Goal: Find specific page/section

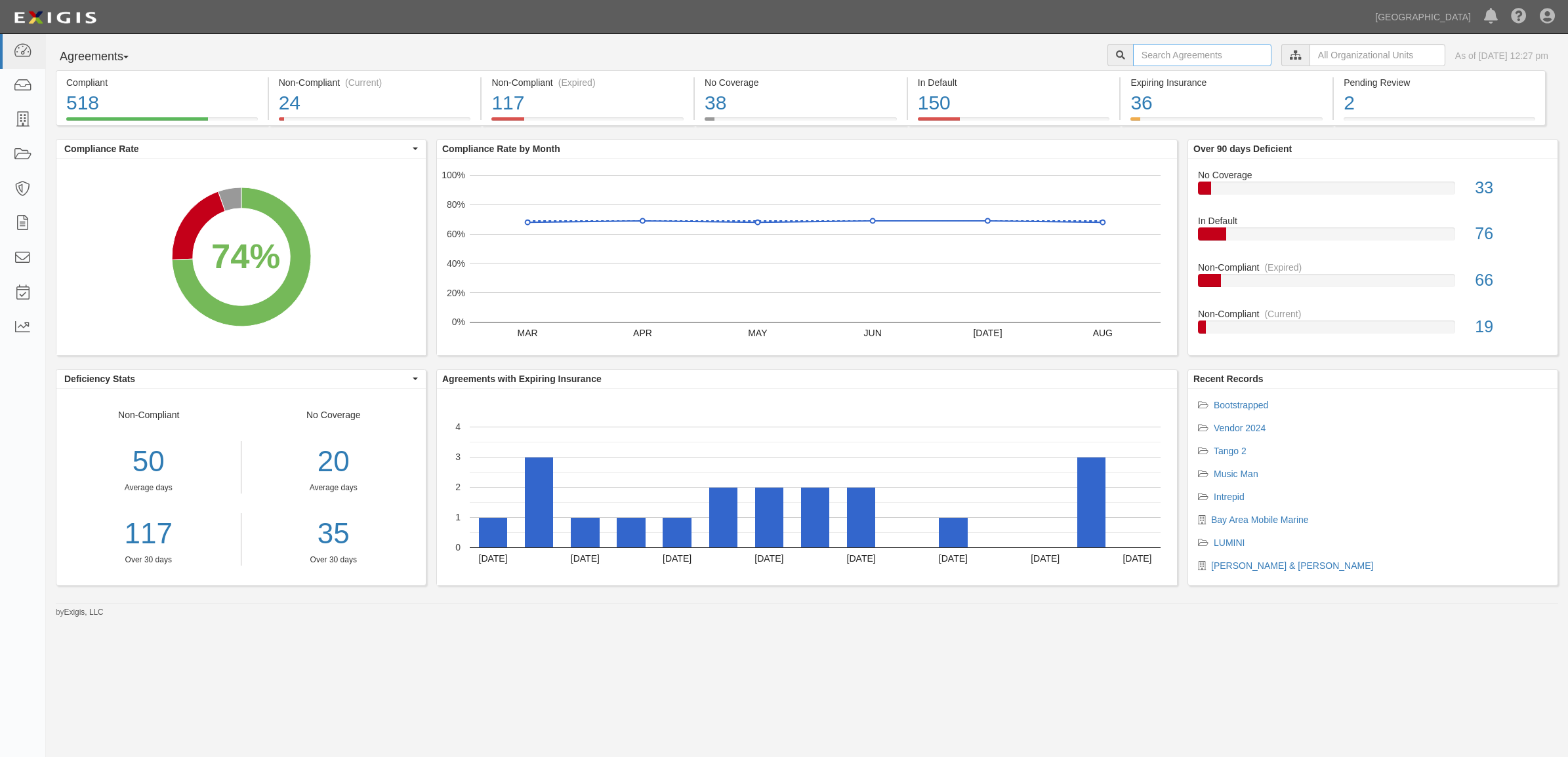
click at [1150, 53] on input "text" at bounding box center [1202, 55] width 139 height 22
type input "marine express"
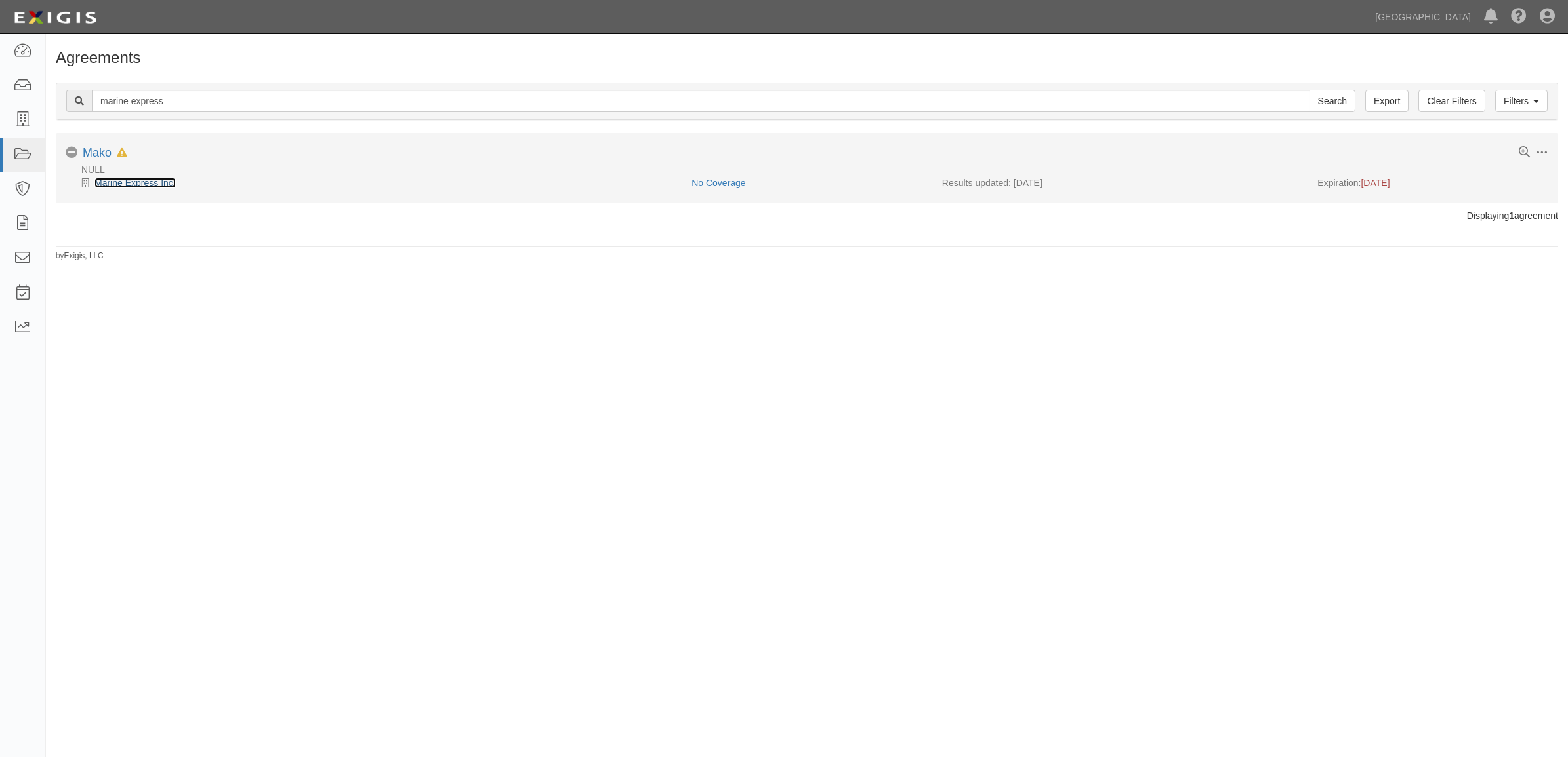
click at [103, 185] on link "Marine Express Inc." at bounding box center [135, 183] width 81 height 10
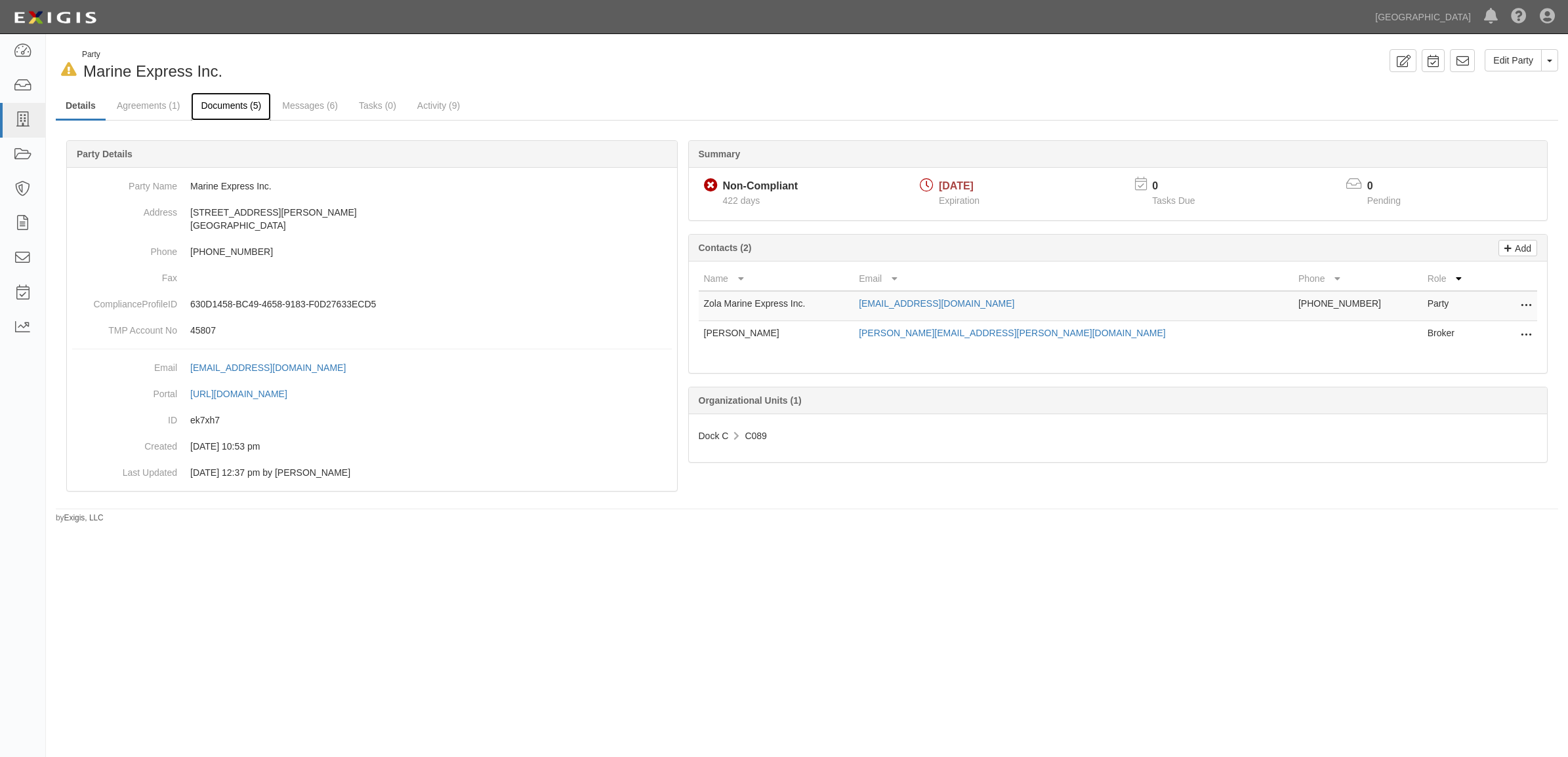
click at [232, 112] on link "Documents (5)" at bounding box center [231, 106] width 80 height 28
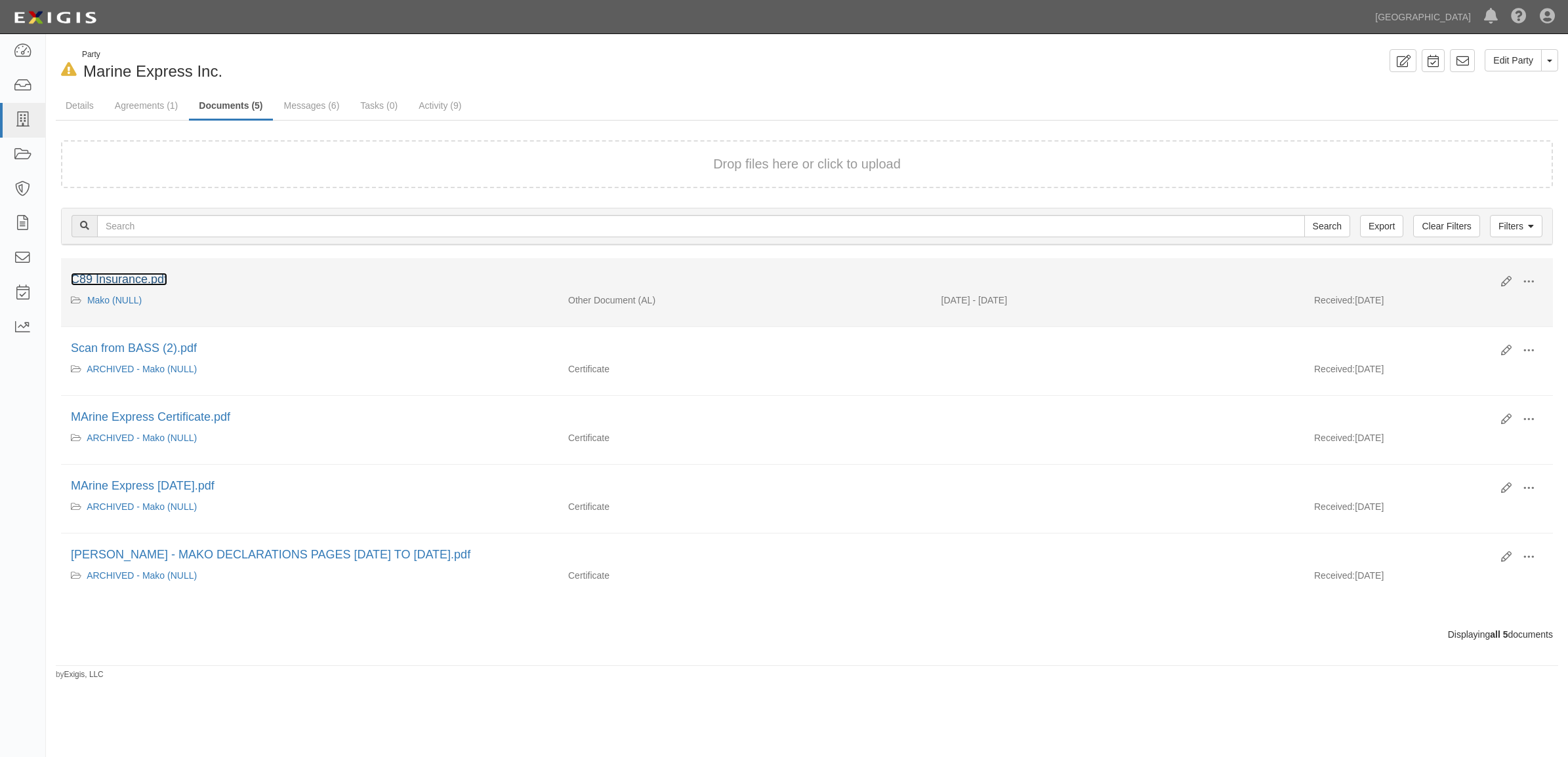
click at [112, 279] on link "C89 Insurance.pdf" at bounding box center [119, 279] width 97 height 13
